Goal: Navigation & Orientation: Find specific page/section

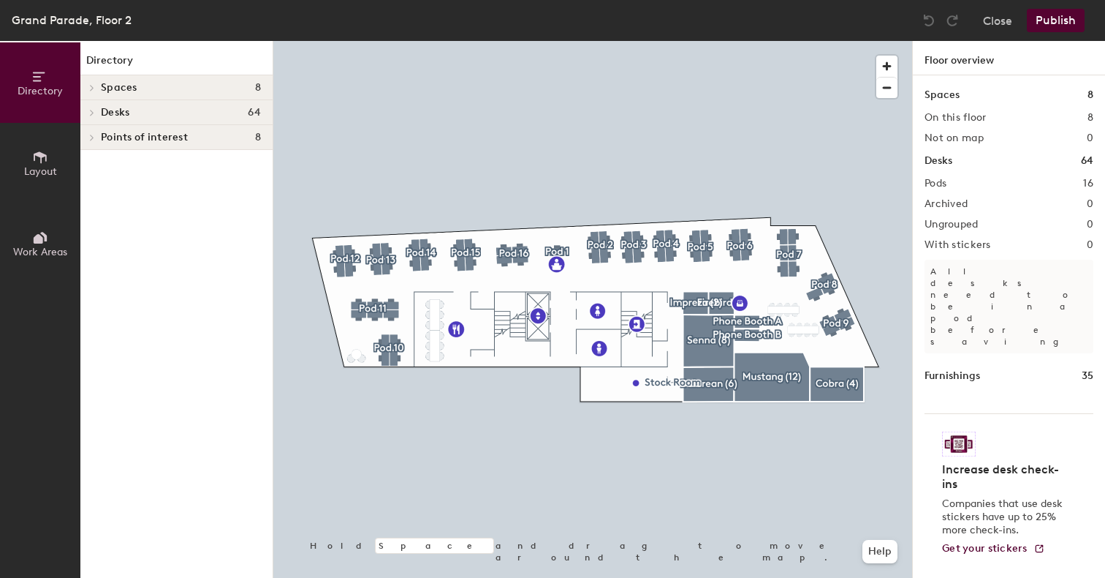
click at [132, 113] on h4 "Desks 64" at bounding box center [181, 113] width 160 height 12
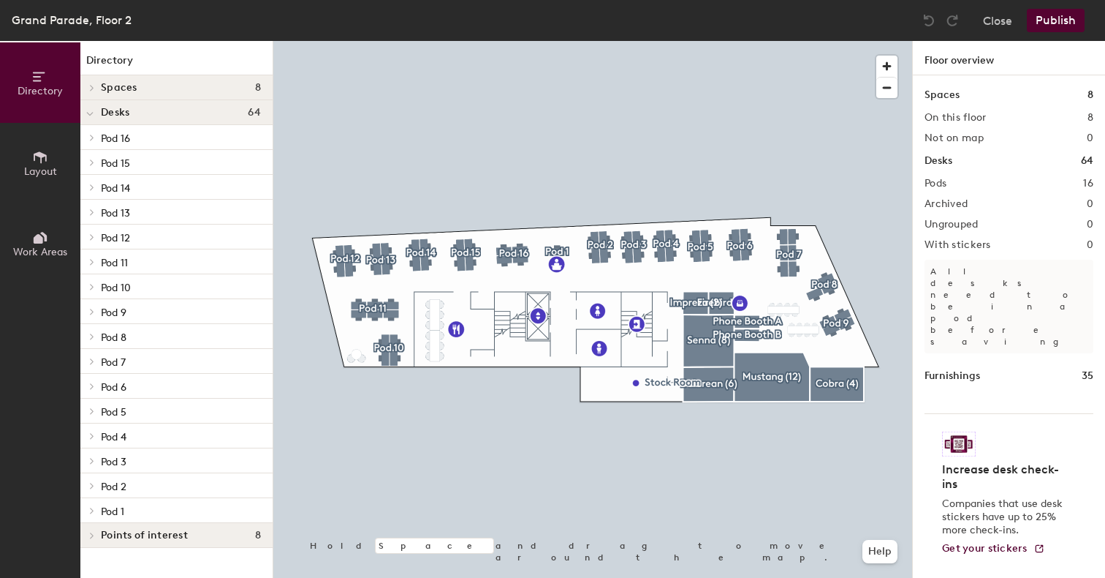
click at [113, 136] on span "Pod 16" at bounding box center [115, 138] width 29 height 12
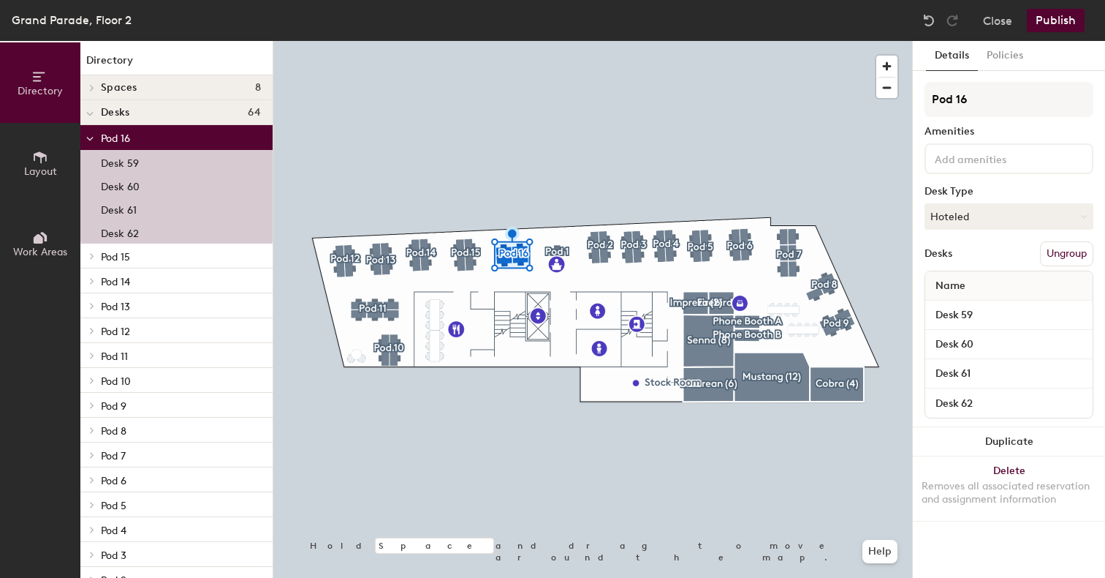
click at [108, 255] on span "Pod 15" at bounding box center [115, 257] width 29 height 12
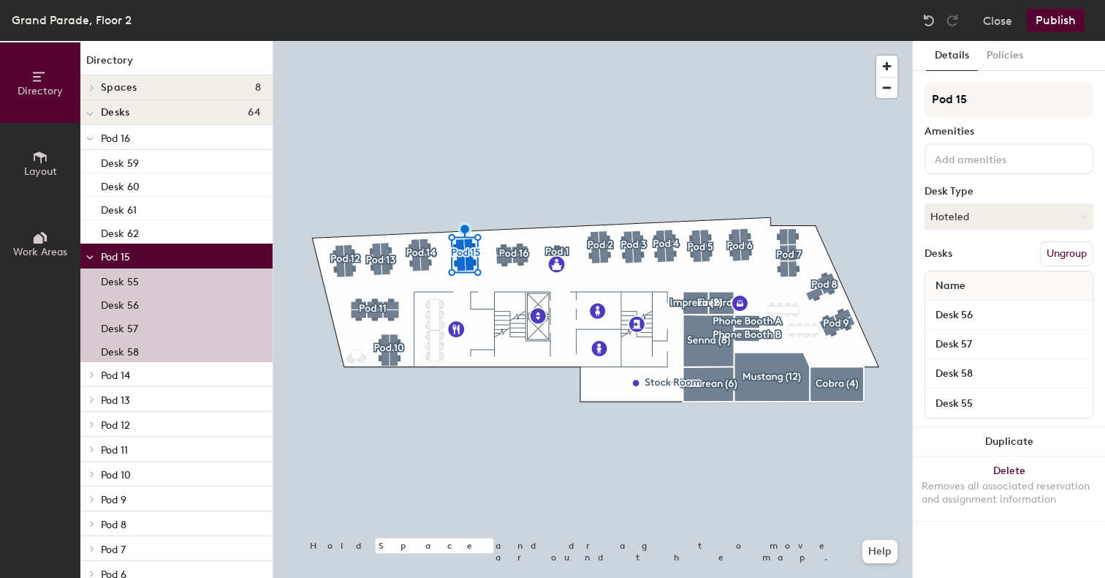
click at [98, 257] on div at bounding box center [89, 255] width 19 height 24
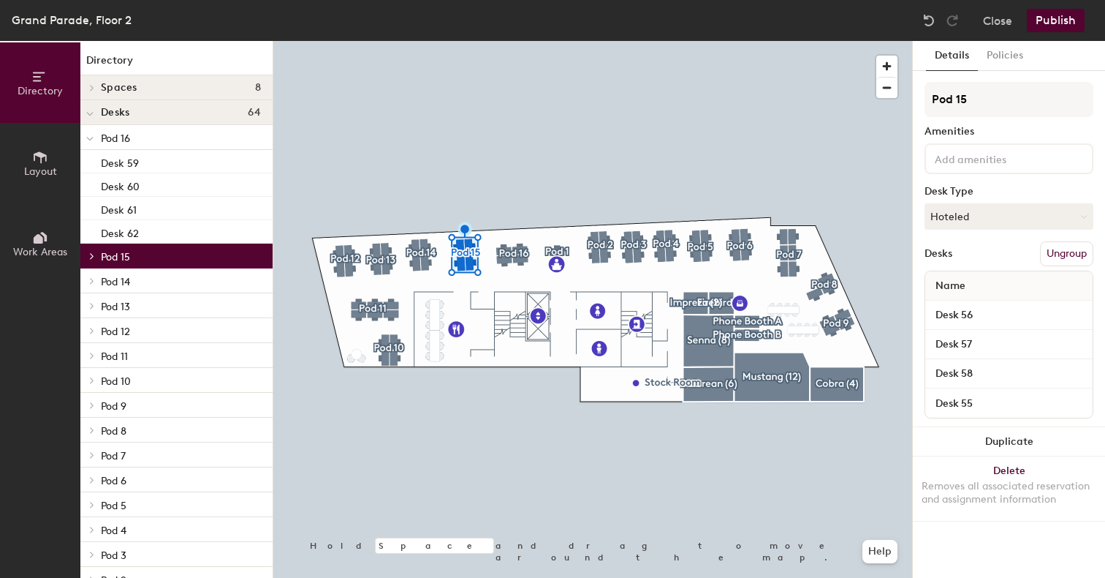
click at [94, 260] on div at bounding box center [89, 255] width 19 height 24
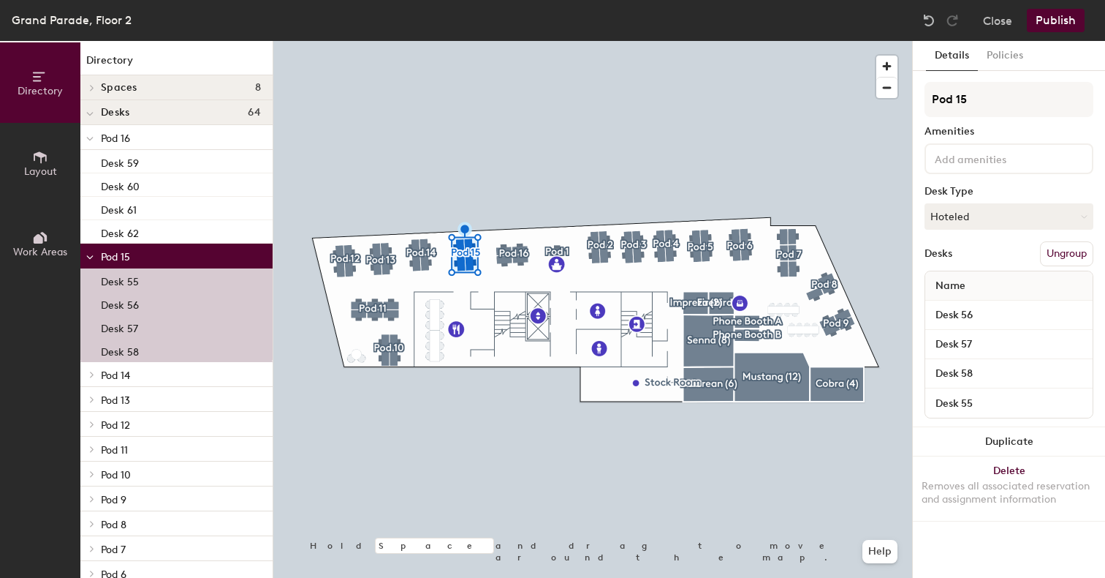
click at [93, 257] on icon at bounding box center [89, 257] width 7 height 6
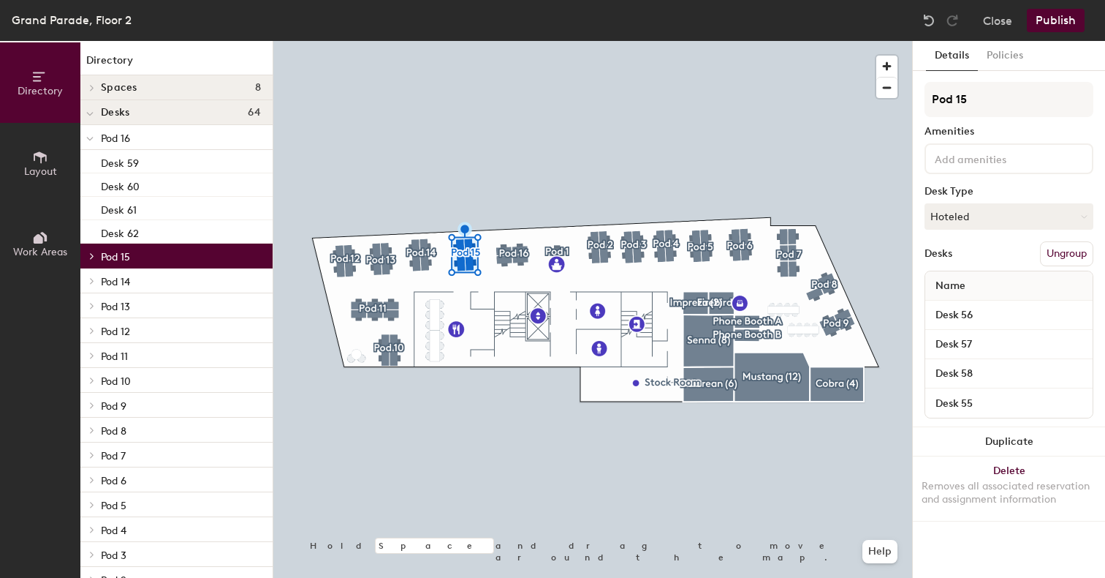
click at [88, 106] on div at bounding box center [89, 114] width 7 height 16
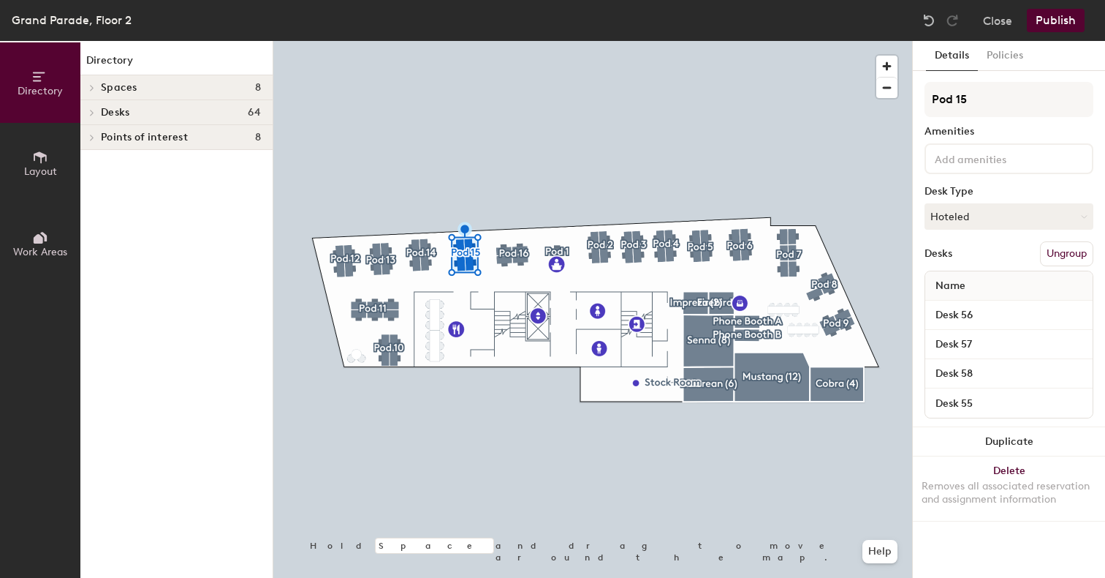
click at [92, 140] on icon at bounding box center [92, 137] width 6 height 7
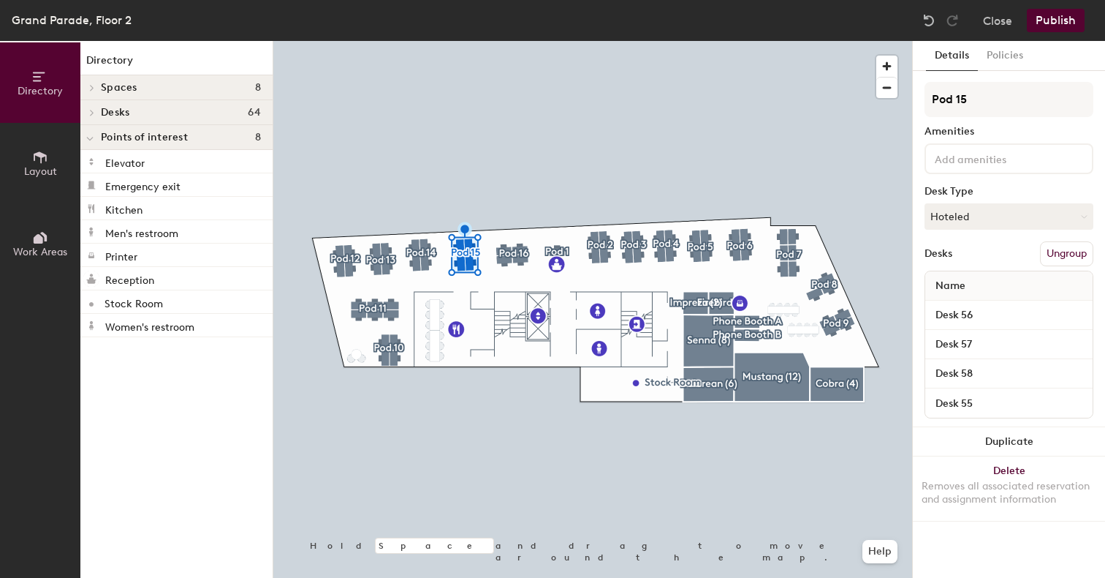
click at [92, 140] on icon at bounding box center [89, 139] width 7 height 6
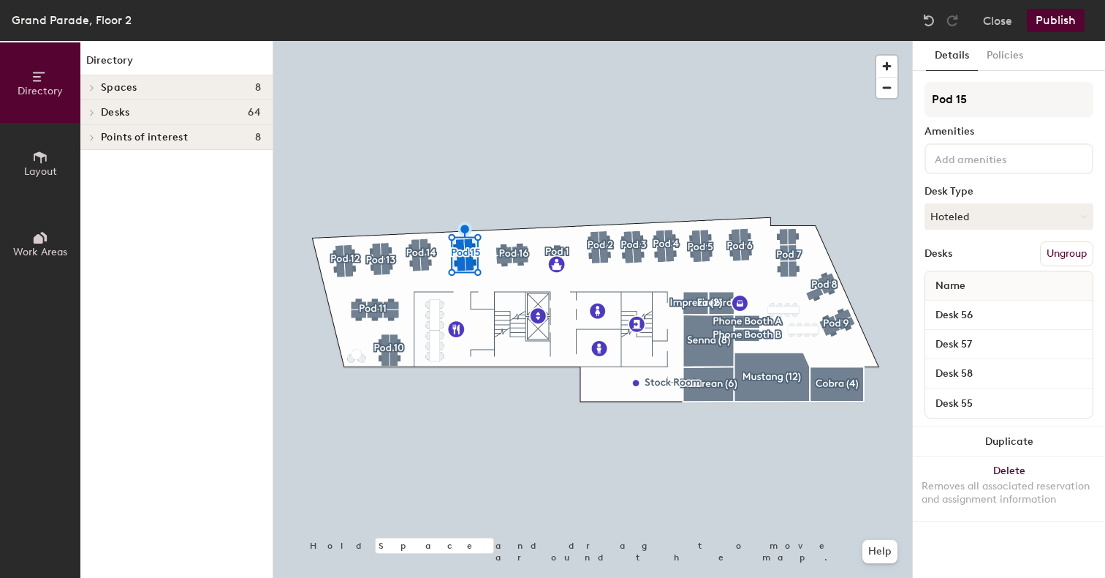
click at [104, 94] on div "Spaces 8" at bounding box center [176, 87] width 192 height 25
